Goal: Download file/media

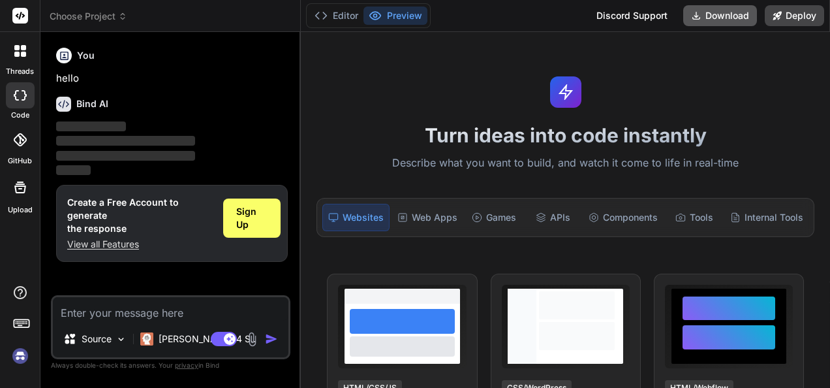
click at [727, 20] on button "Download" at bounding box center [720, 15] width 74 height 21
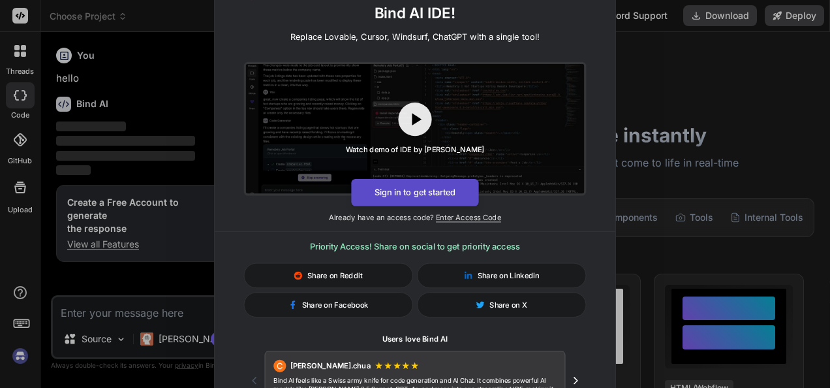
click at [459, 187] on button "Sign in to get started" at bounding box center [414, 191] width 127 height 27
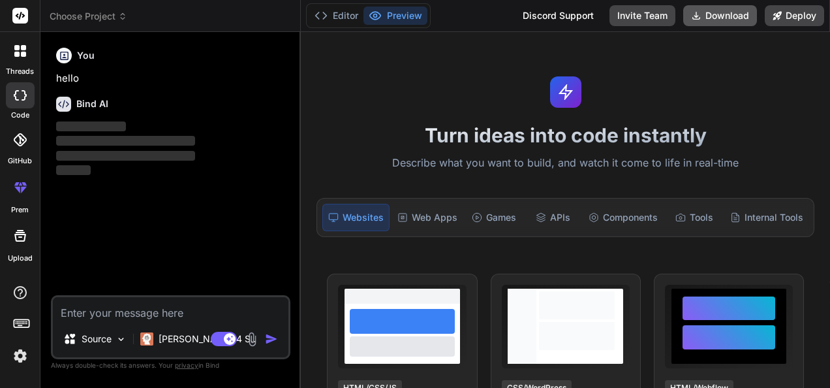
click at [728, 14] on button "Download" at bounding box center [720, 15] width 74 height 21
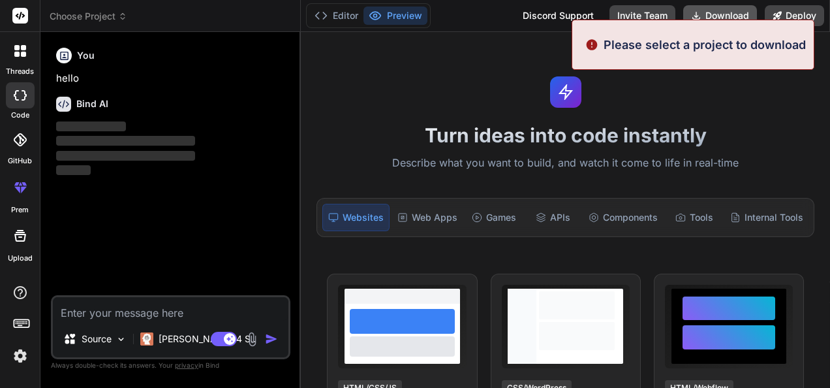
click at [718, 10] on button "Download" at bounding box center [720, 15] width 74 height 21
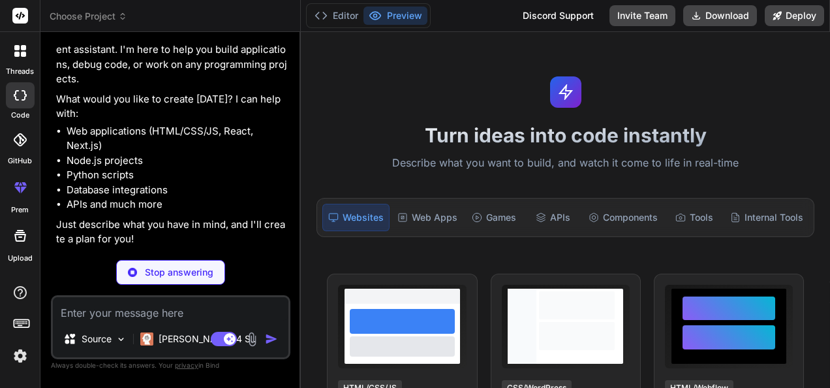
scroll to position [46, 0]
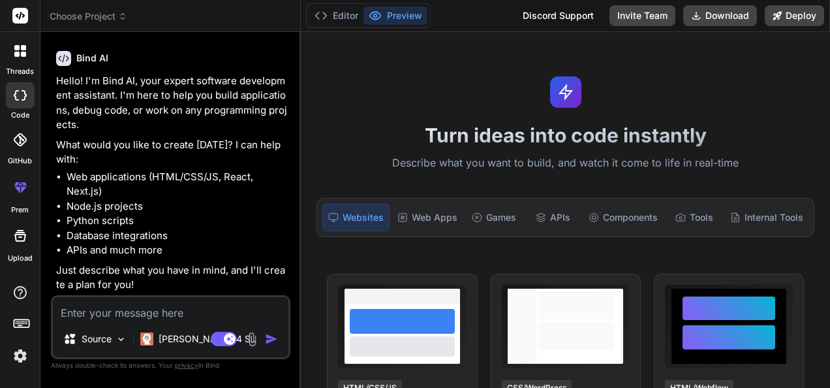
type textarea "x"
click at [18, 156] on label "GitHub" at bounding box center [20, 160] width 24 height 11
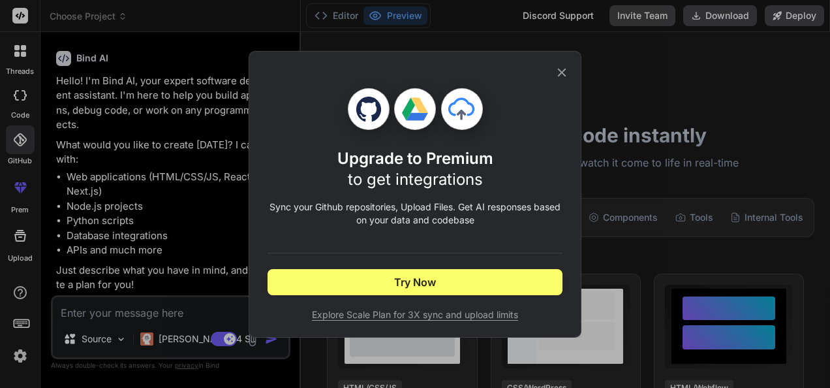
click at [559, 70] on icon at bounding box center [562, 72] width 14 height 14
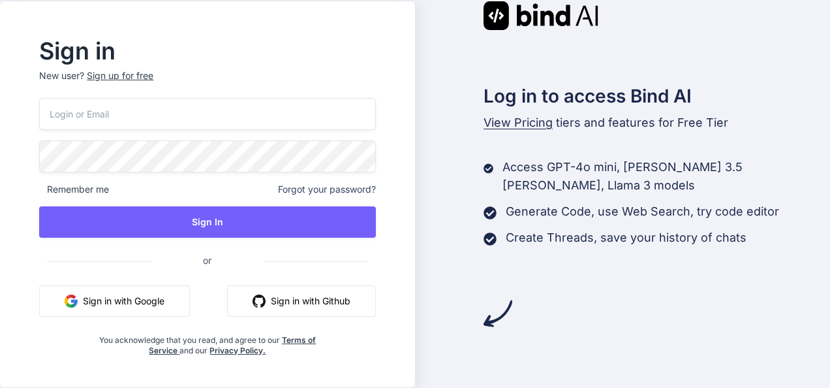
click at [99, 297] on button "Sign in with Google" at bounding box center [114, 300] width 151 height 31
